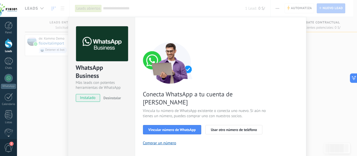
click at [7, 10] on div at bounding box center [8, 8] width 17 height 17
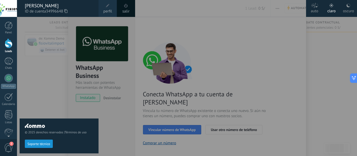
click at [107, 5] on span at bounding box center [108, 6] width 4 height 4
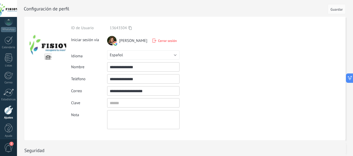
scroll to position [61, 0]
click at [10, 108] on div at bounding box center [8, 106] width 9 height 9
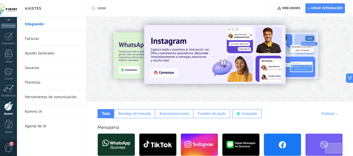
click at [42, 54] on link "Ajustes Generales" at bounding box center [53, 53] width 56 height 15
